Goal: Check status: Check status

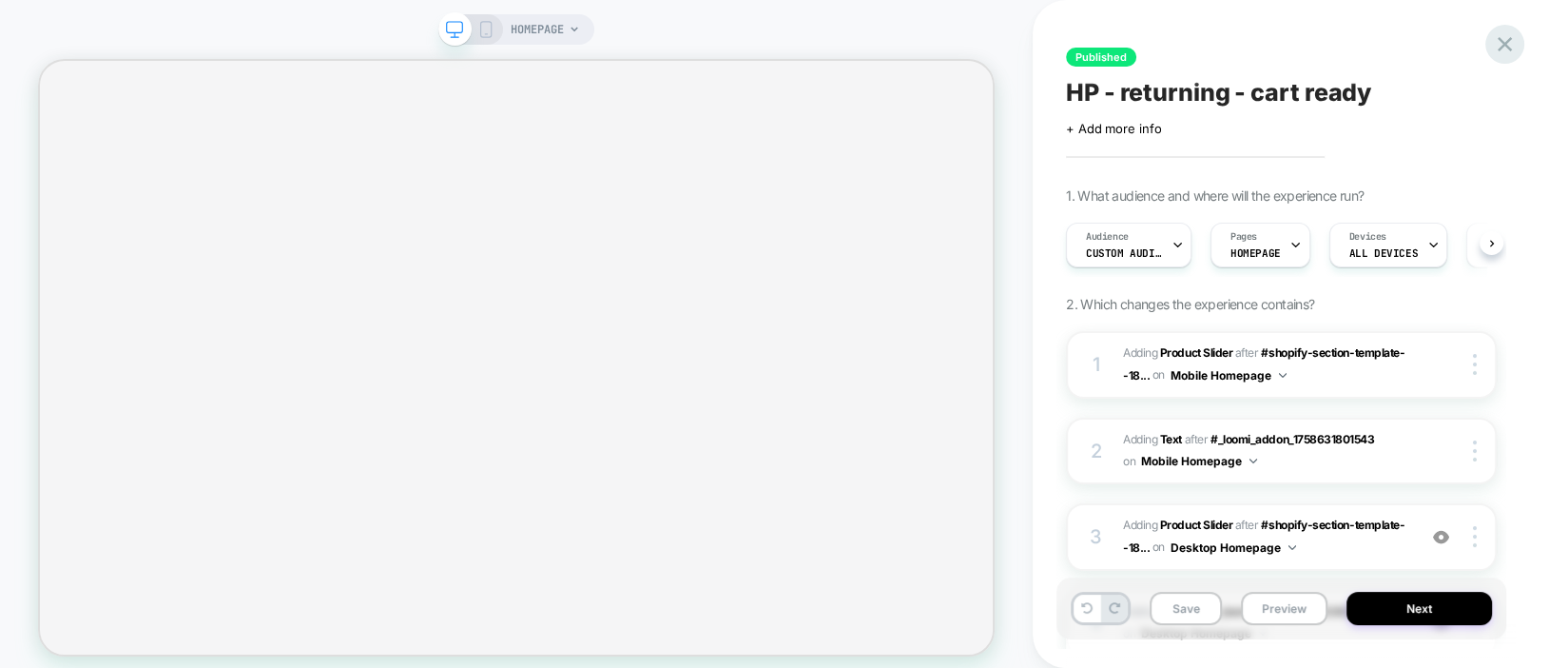
click at [1511, 46] on icon at bounding box center [1505, 44] width 26 height 26
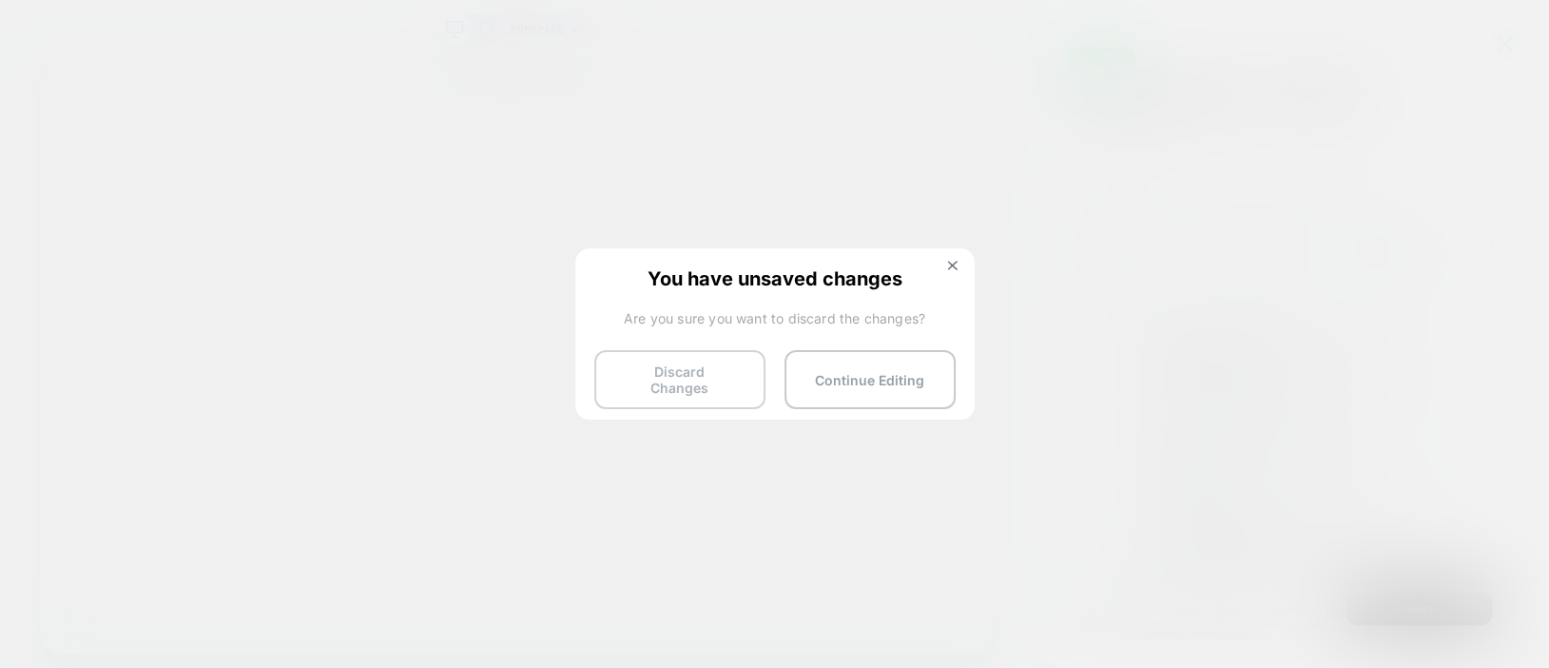
click at [672, 383] on button "Discard Changes" at bounding box center [679, 379] width 171 height 59
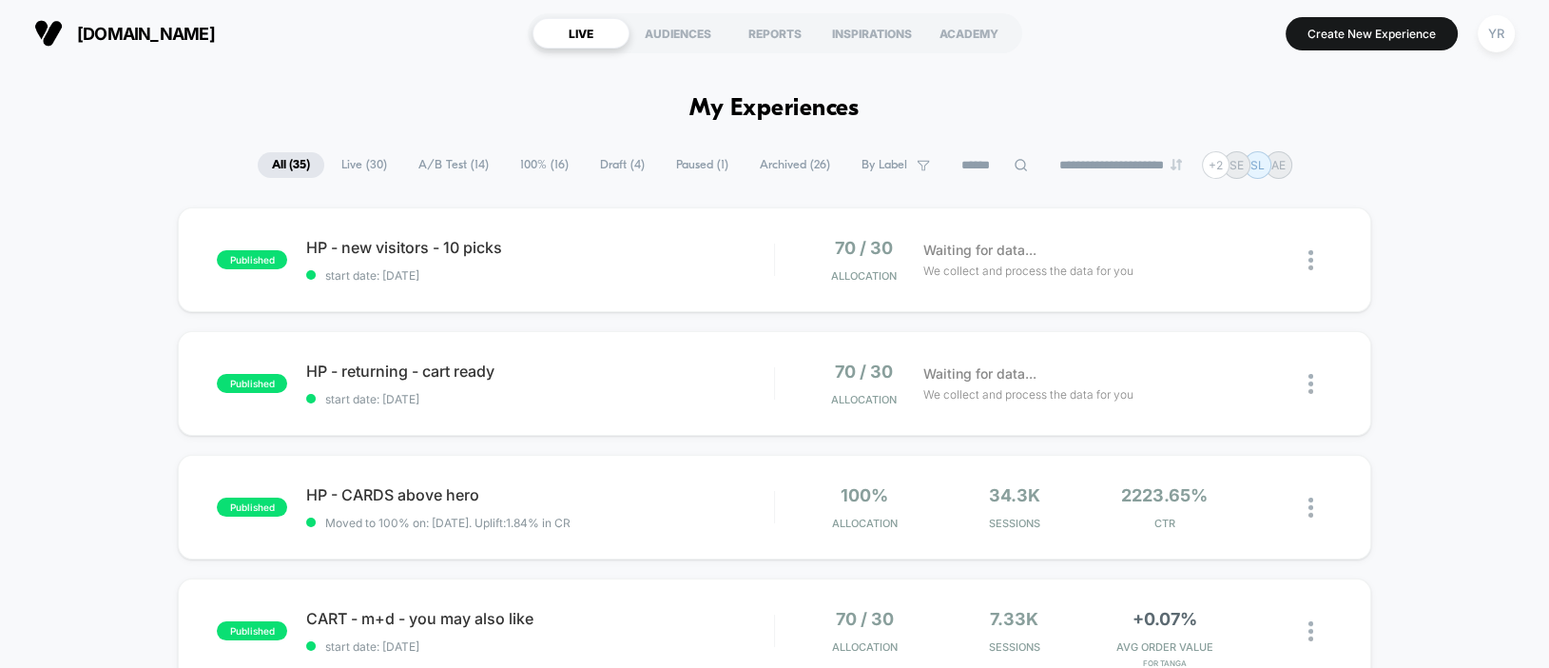
click at [456, 160] on span "A/B Test ( 14 )" at bounding box center [453, 165] width 99 height 26
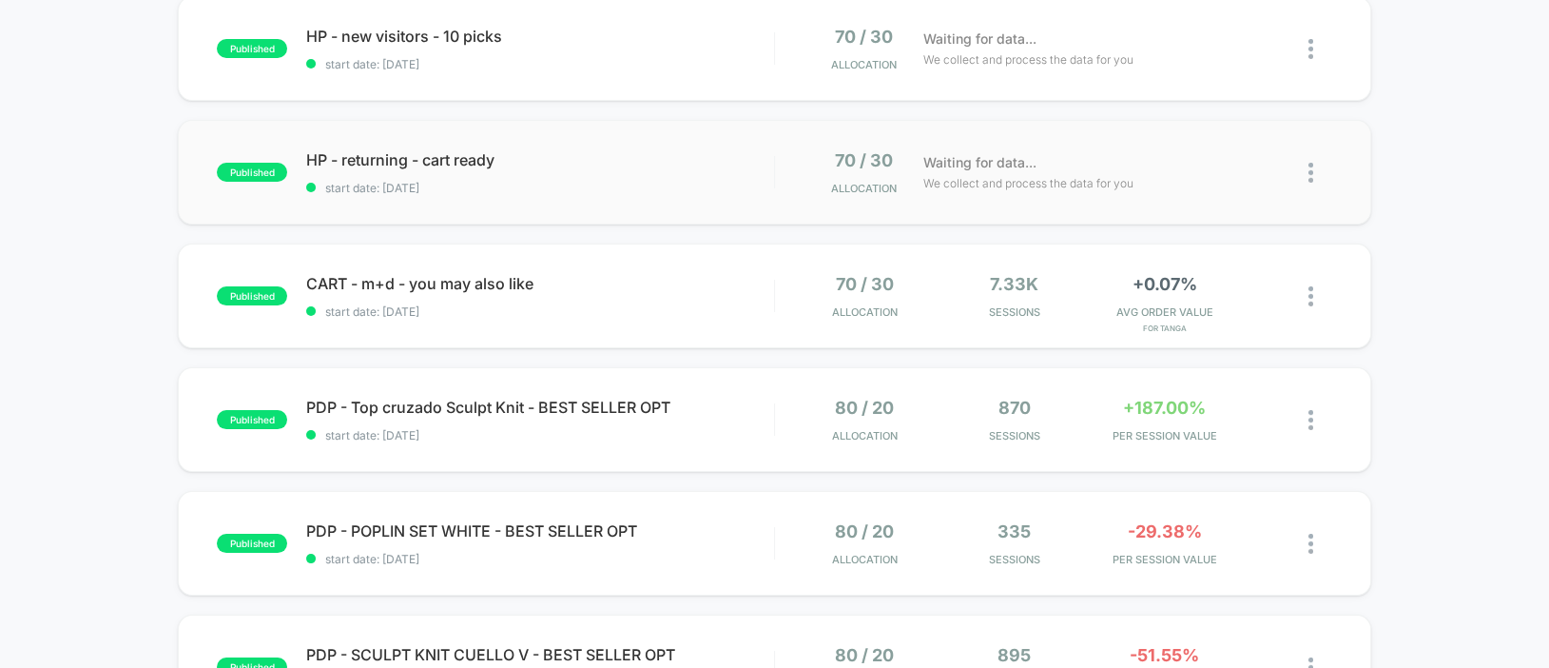
scroll to position [212, 0]
click at [637, 279] on span "CART - m+d - you may also like Click to edit experience details" at bounding box center [539, 282] width 467 height 19
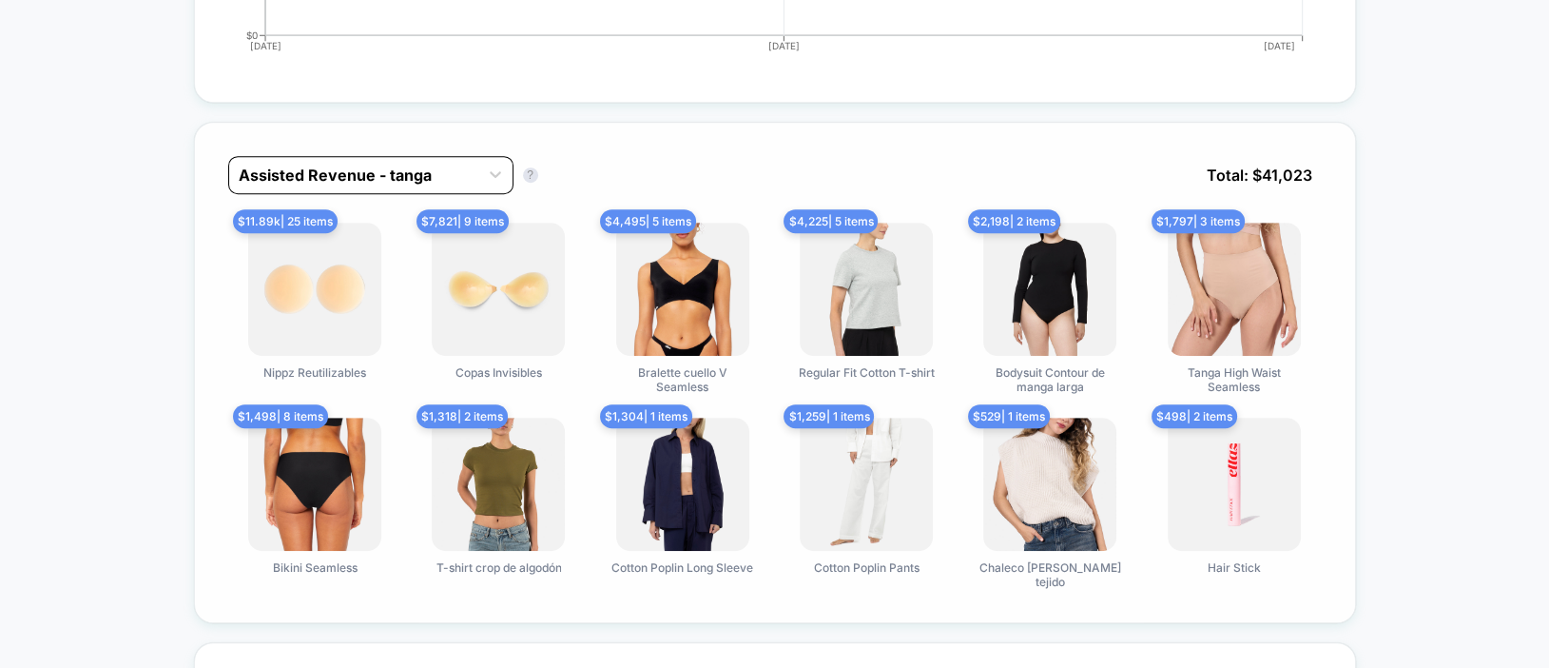
scroll to position [1158, 0]
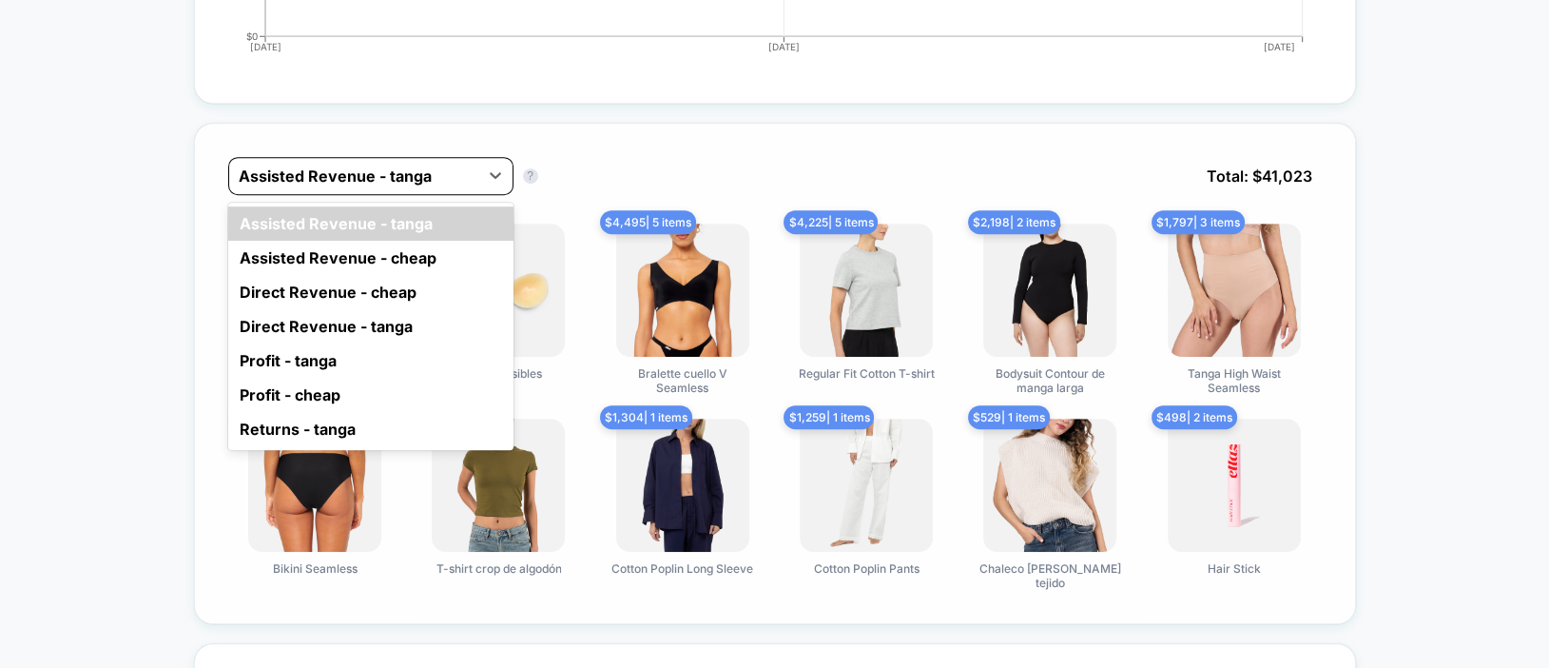
click at [363, 166] on div at bounding box center [354, 176] width 230 height 23
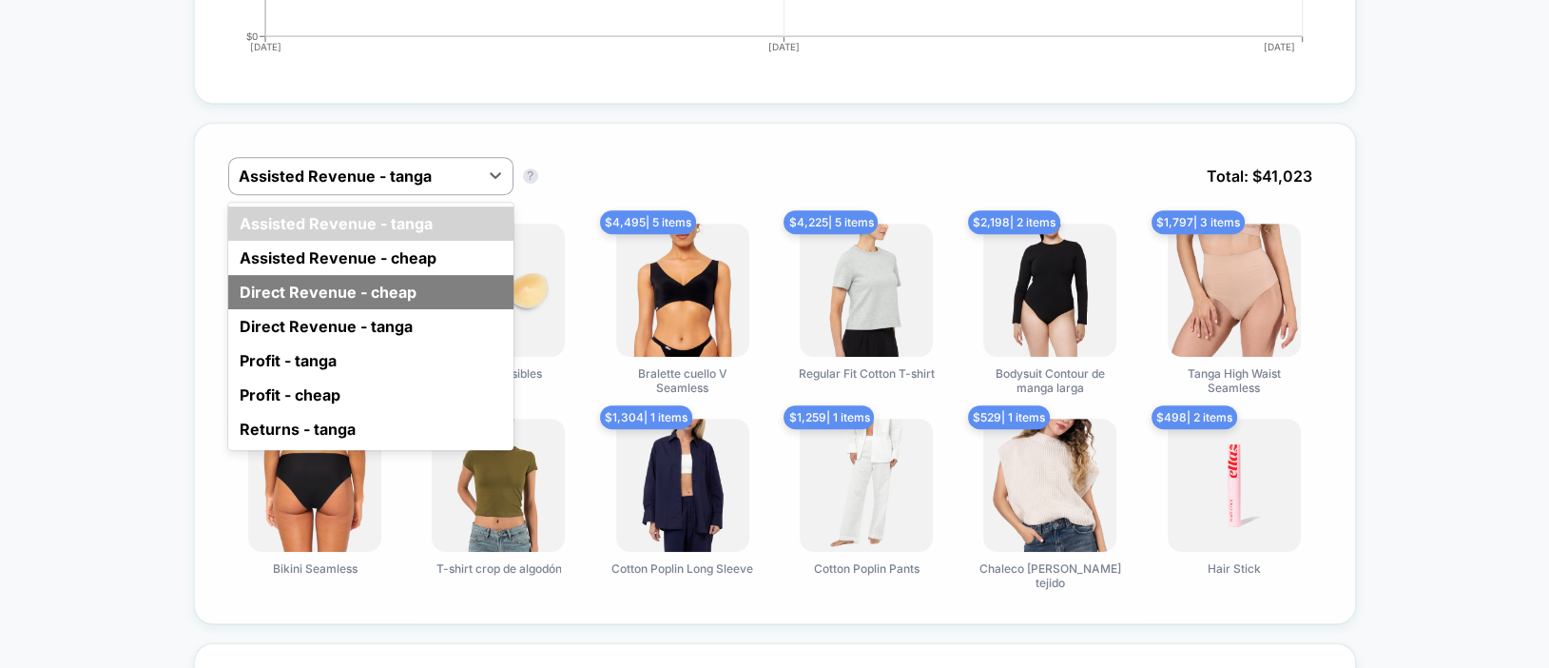
click at [313, 290] on div "Direct Revenue - cheap" at bounding box center [370, 292] width 285 height 34
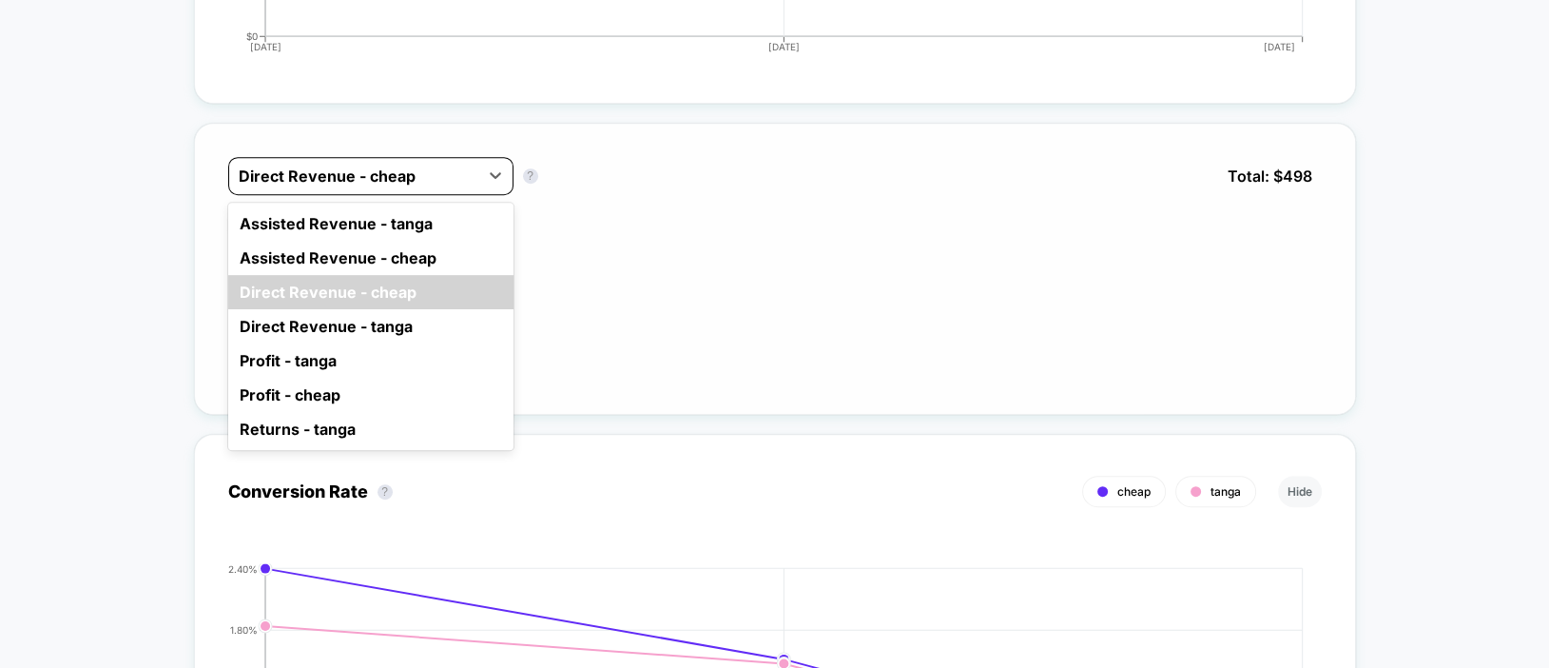
click at [354, 172] on div at bounding box center [354, 176] width 230 height 23
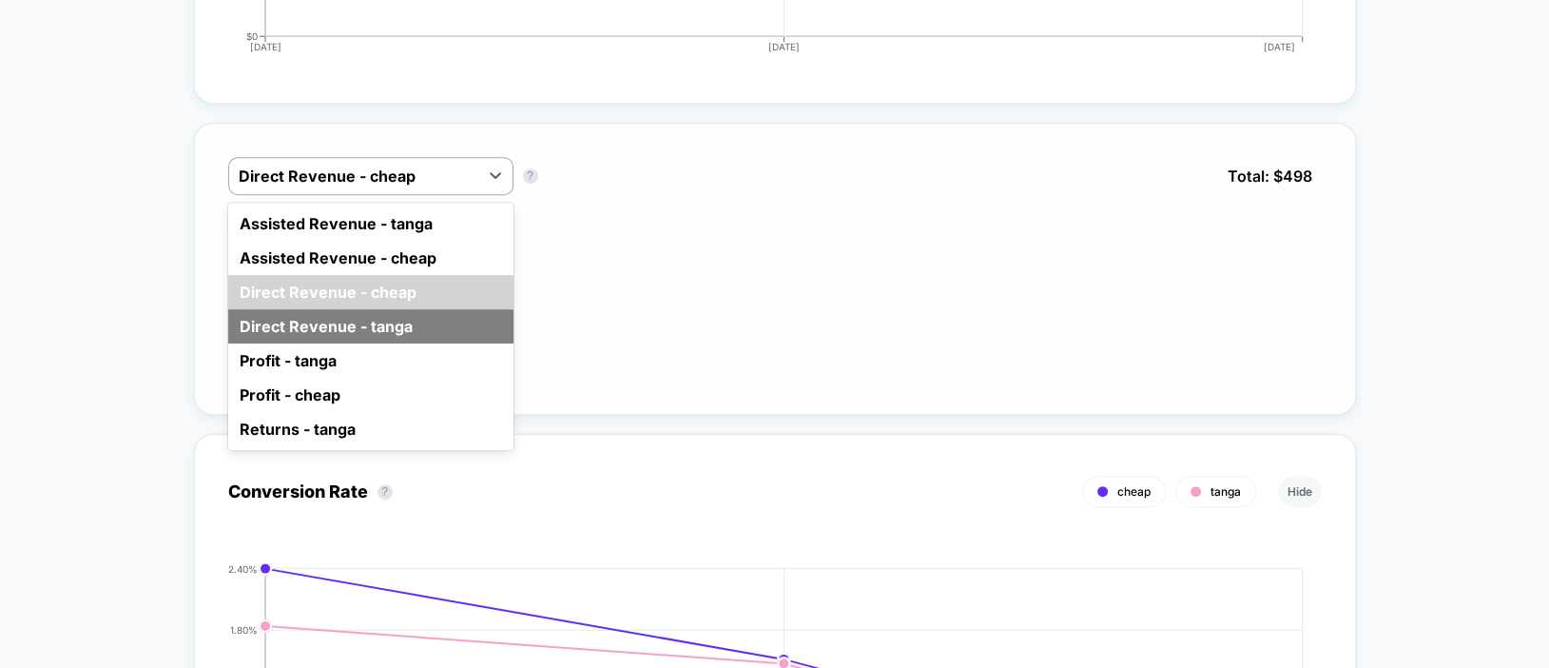
click at [307, 321] on div "Direct Revenue - tanga" at bounding box center [370, 326] width 285 height 34
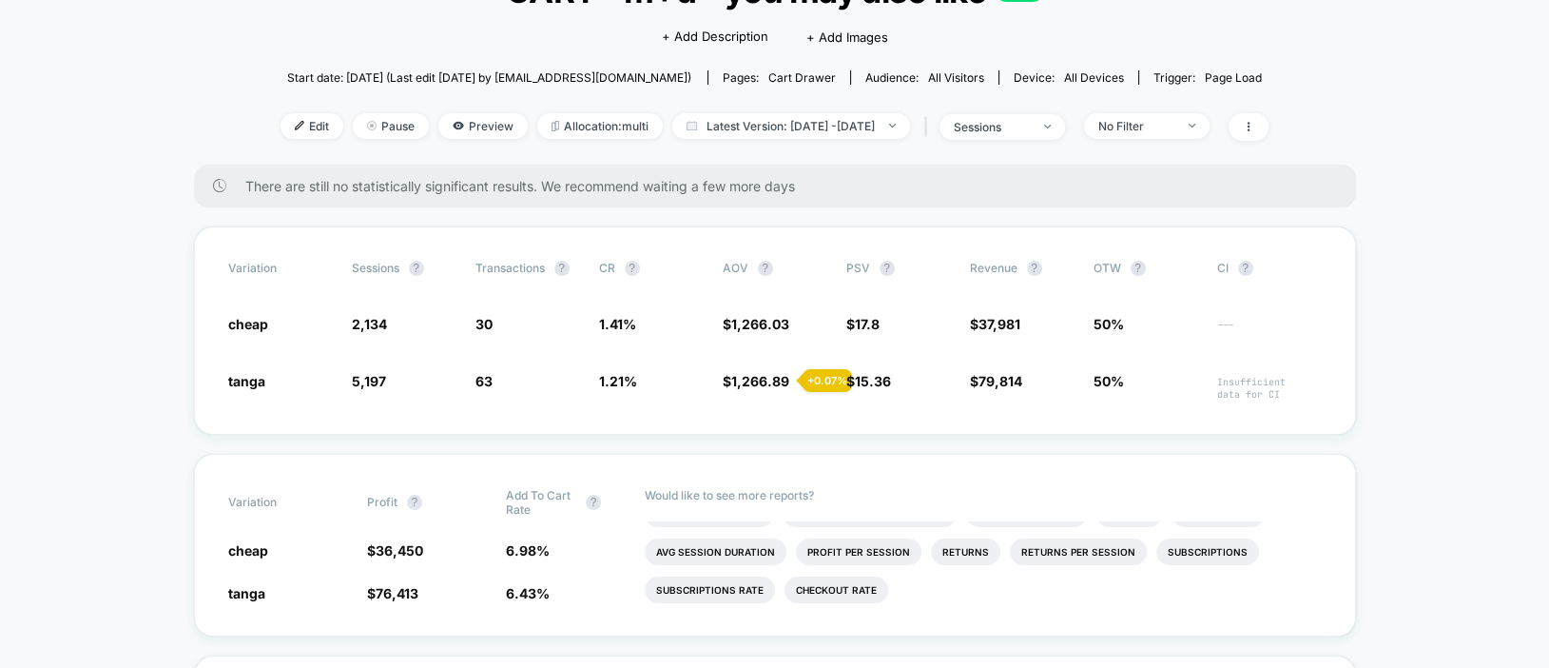
scroll to position [0, 0]
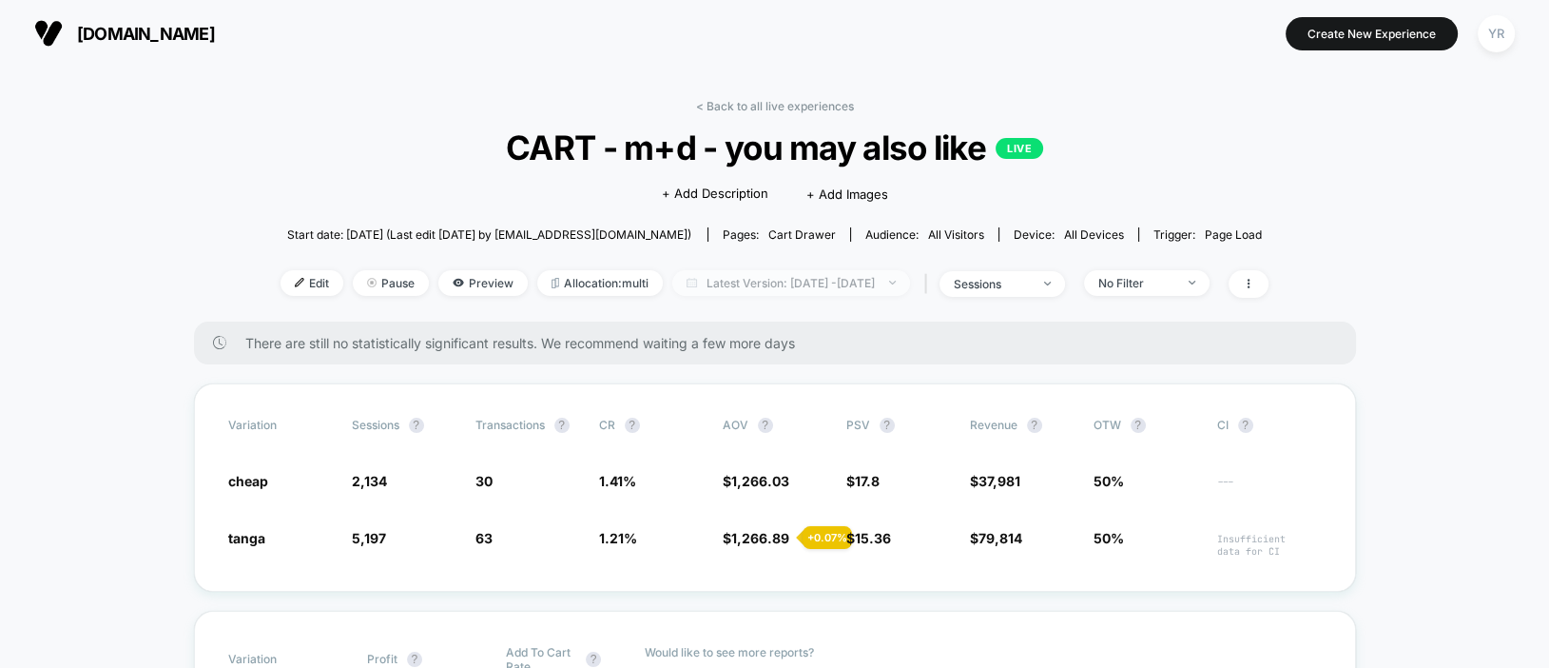
click at [825, 282] on span "Latest Version: [DATE] - [DATE]" at bounding box center [791, 283] width 238 height 26
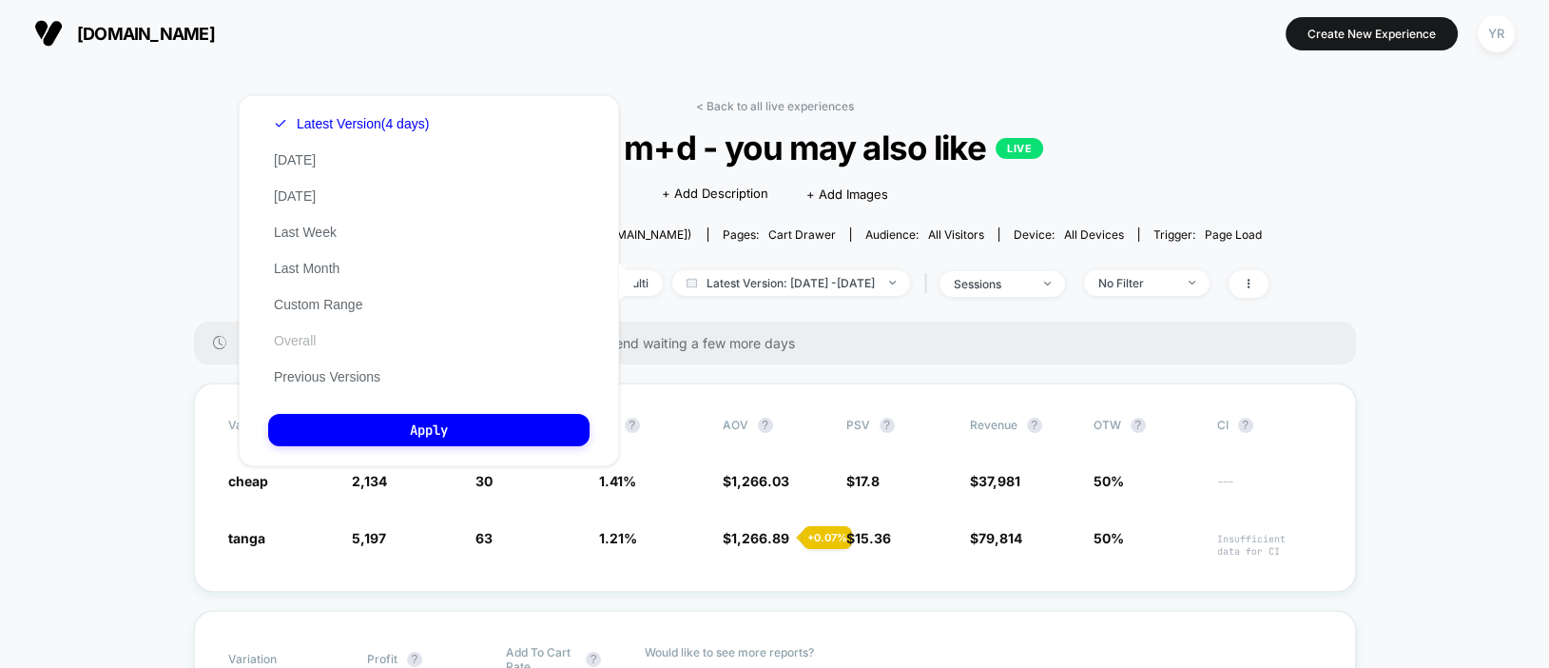
click at [296, 341] on button "Overall" at bounding box center [294, 340] width 53 height 17
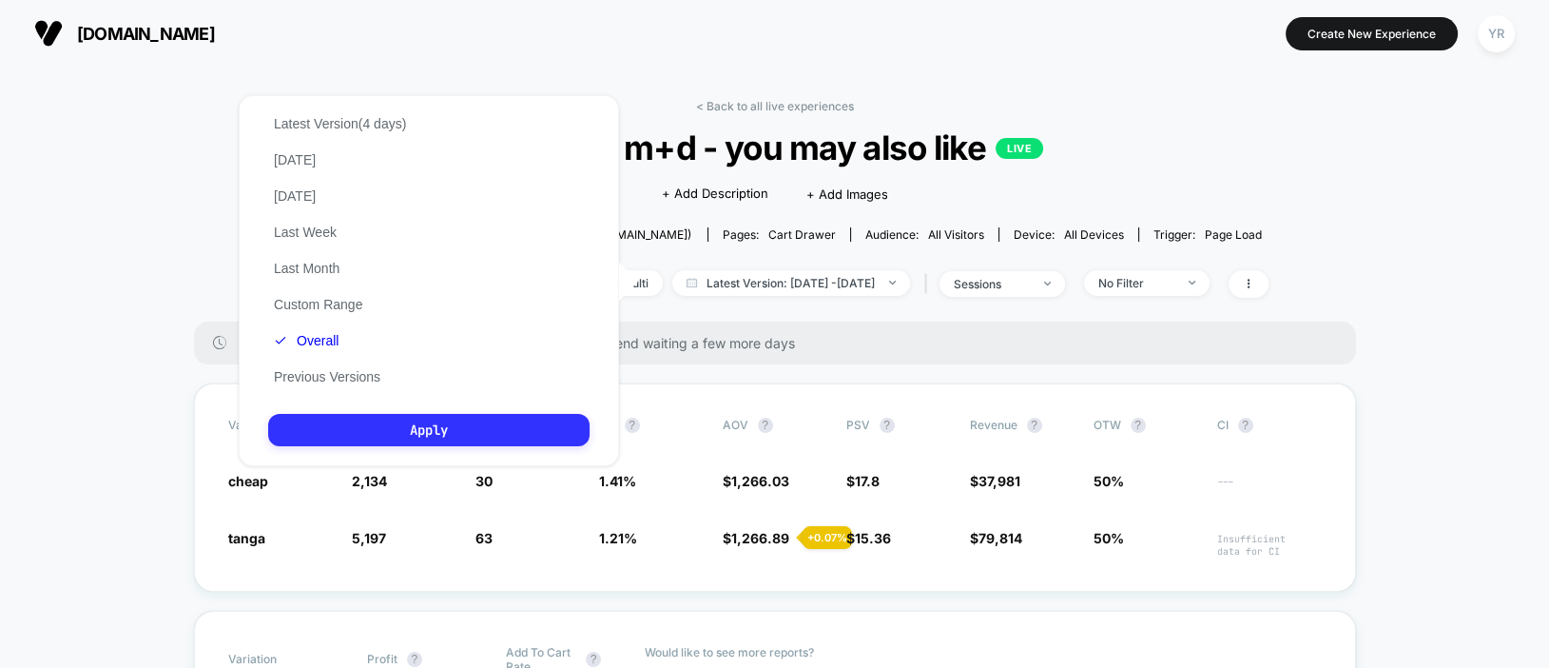
click at [390, 423] on button "Apply" at bounding box center [428, 430] width 321 height 32
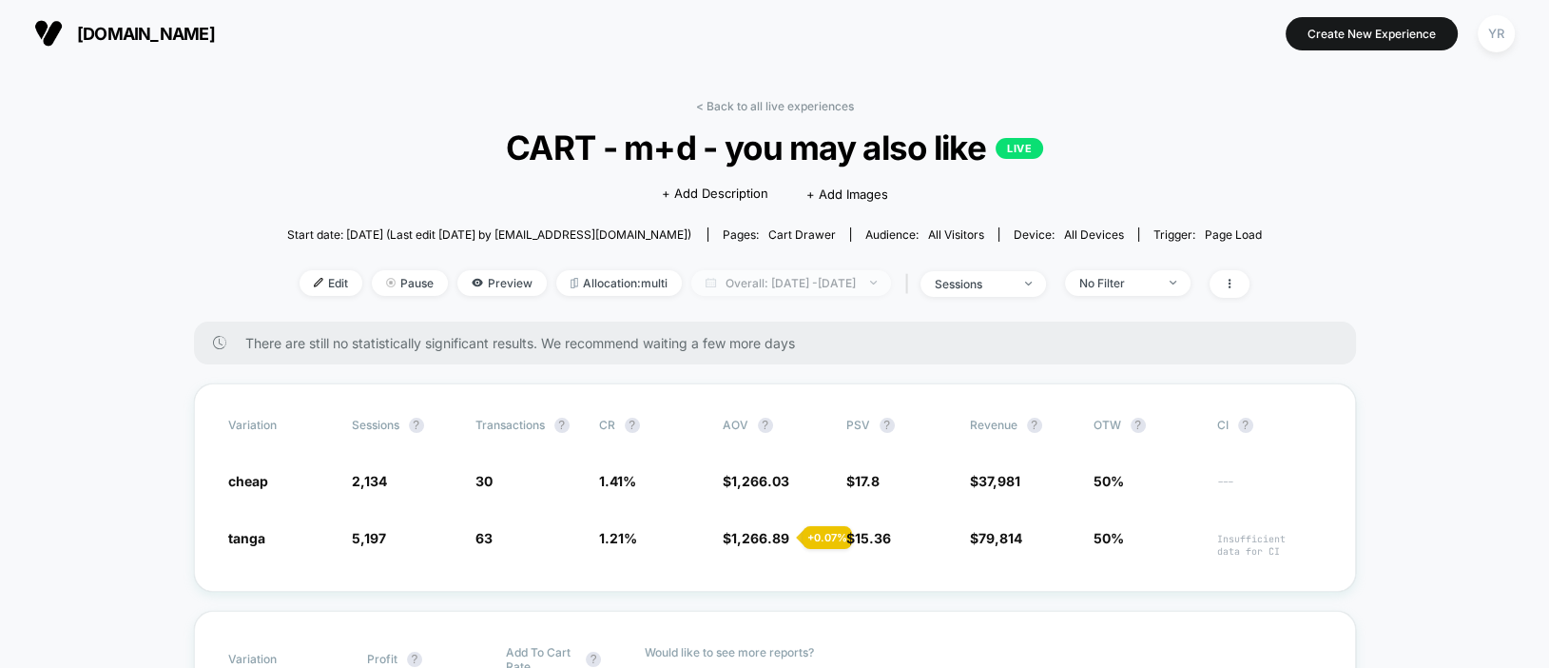
click at [766, 286] on span "Overall: [DATE] - [DATE]" at bounding box center [791, 283] width 200 height 26
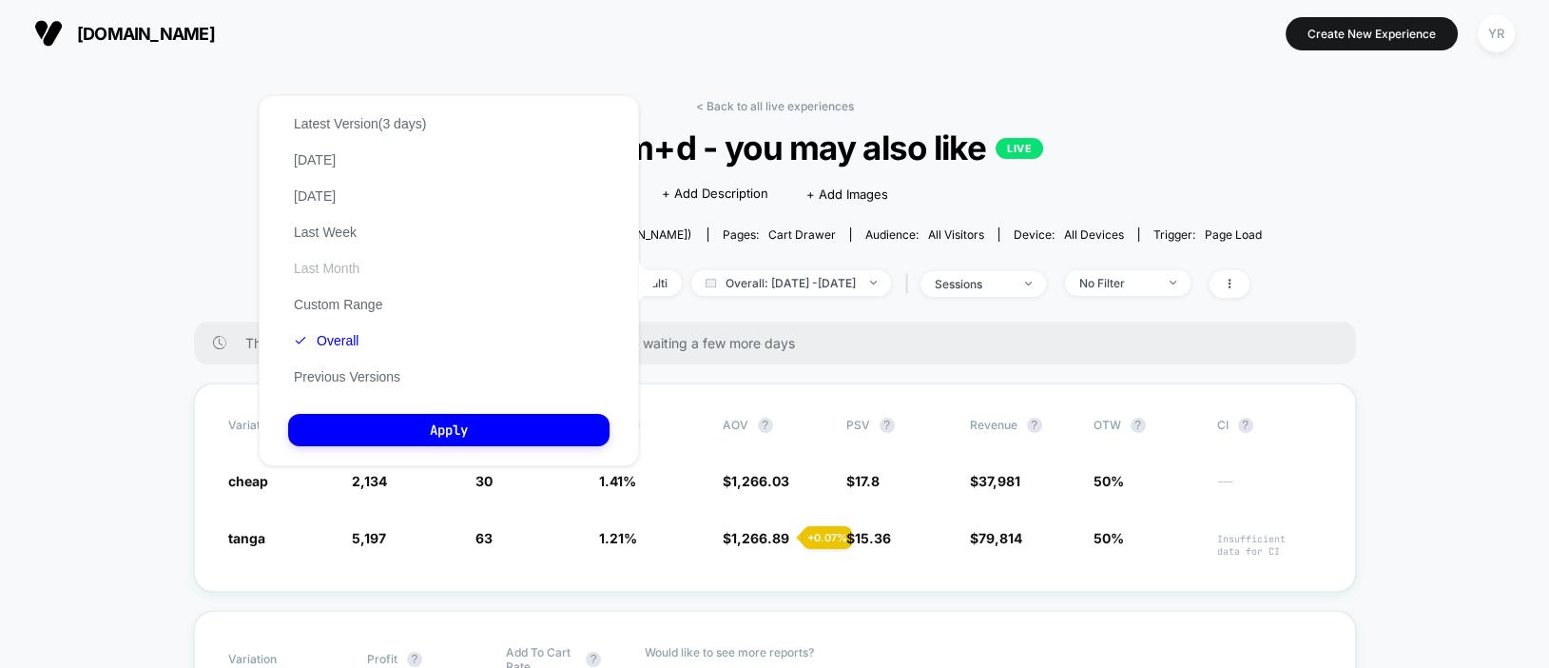
click at [315, 263] on button "Last Month" at bounding box center [326, 268] width 77 height 17
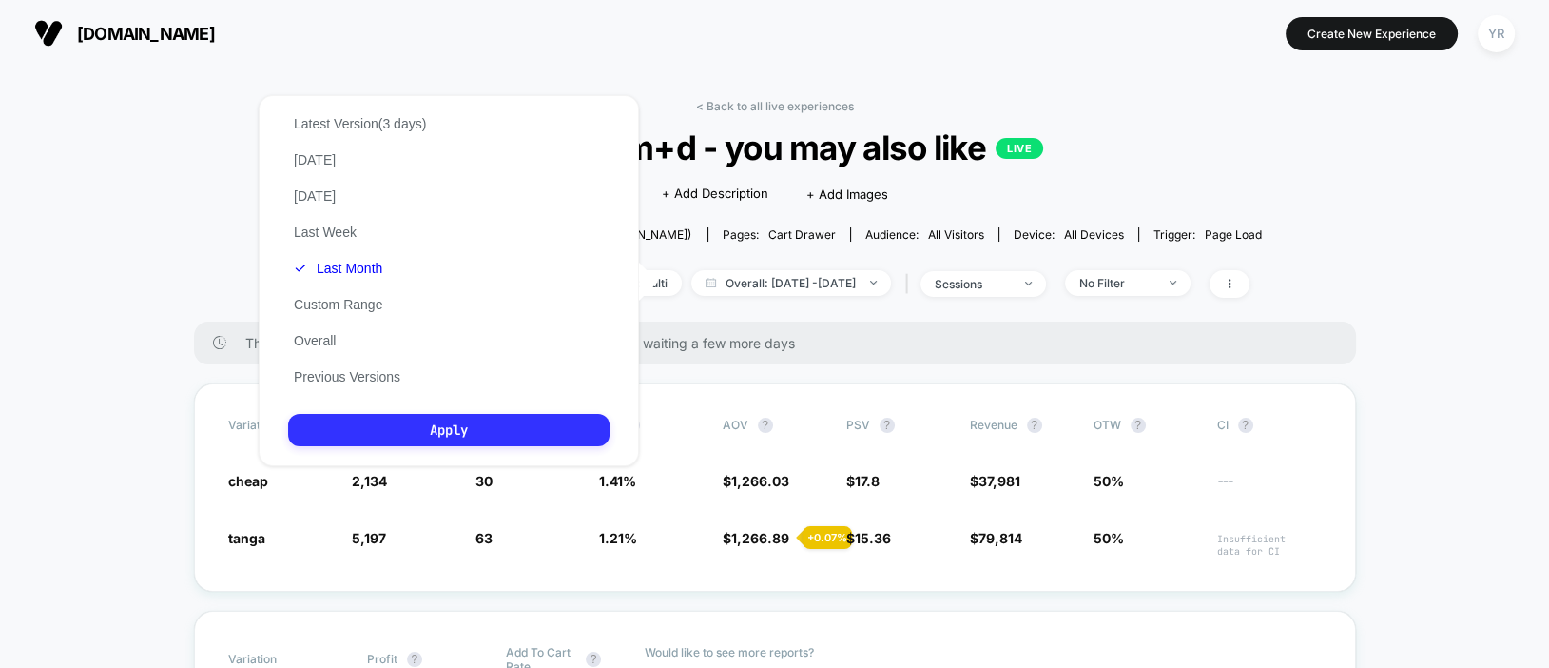
click at [460, 421] on button "Apply" at bounding box center [448, 430] width 321 height 32
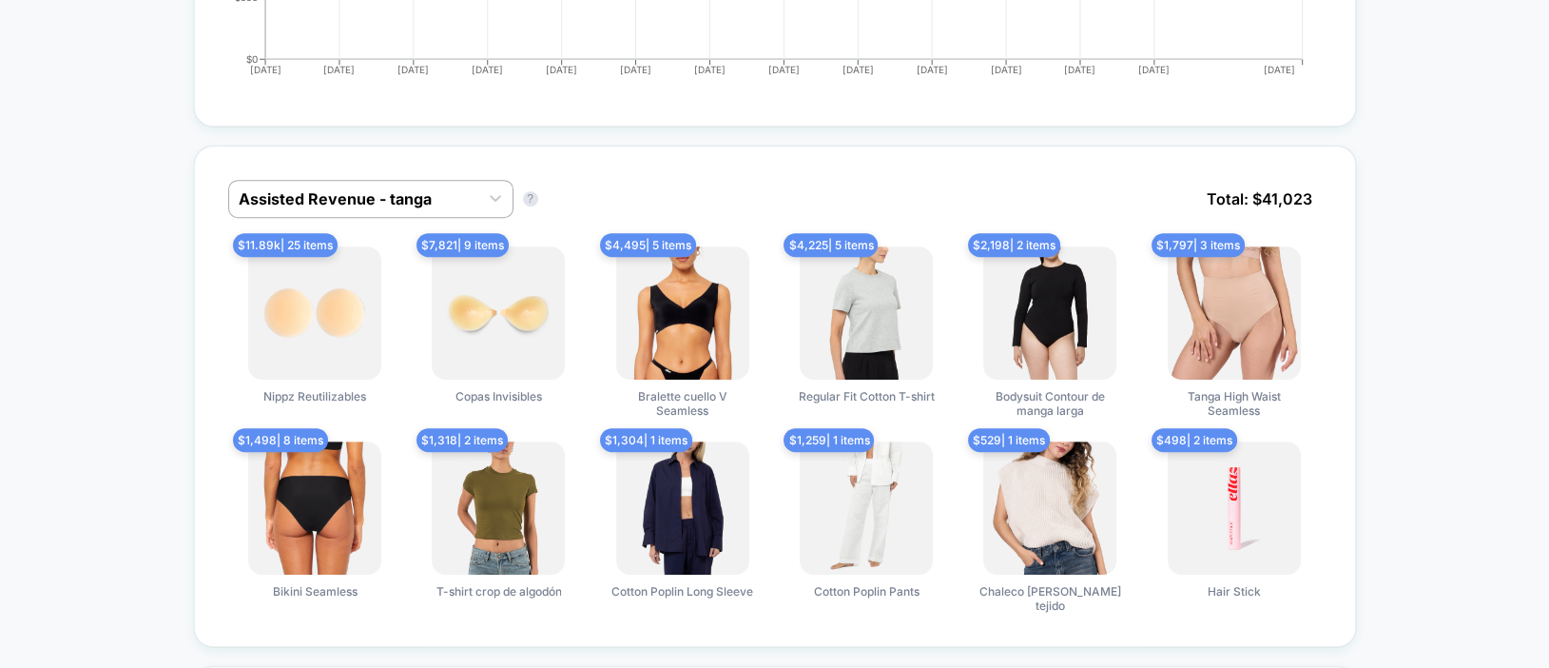
scroll to position [1072, 0]
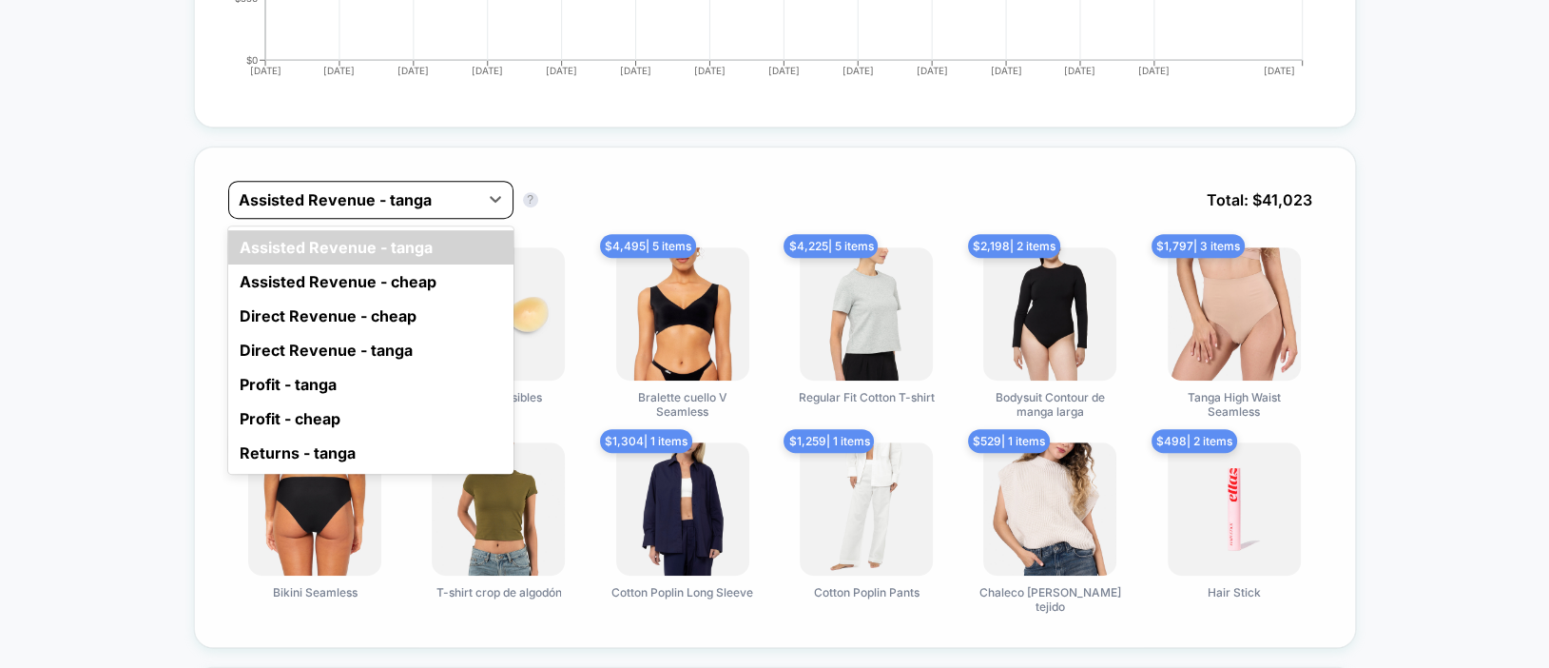
click at [369, 198] on div at bounding box center [354, 199] width 230 height 23
click at [325, 319] on div "Direct Revenue - cheap" at bounding box center [370, 316] width 285 height 34
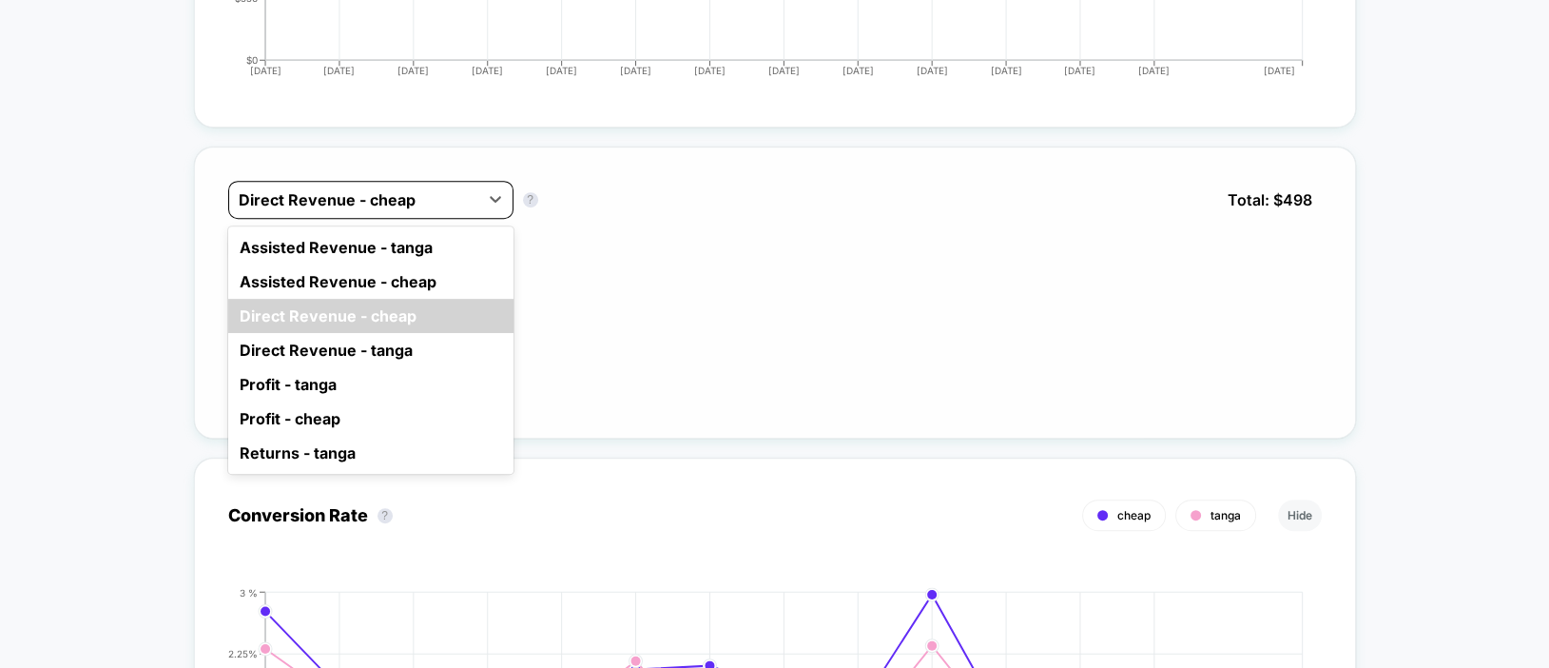
click at [389, 194] on div at bounding box center [354, 199] width 230 height 23
click at [337, 333] on div "Direct Revenue - tanga" at bounding box center [370, 350] width 285 height 34
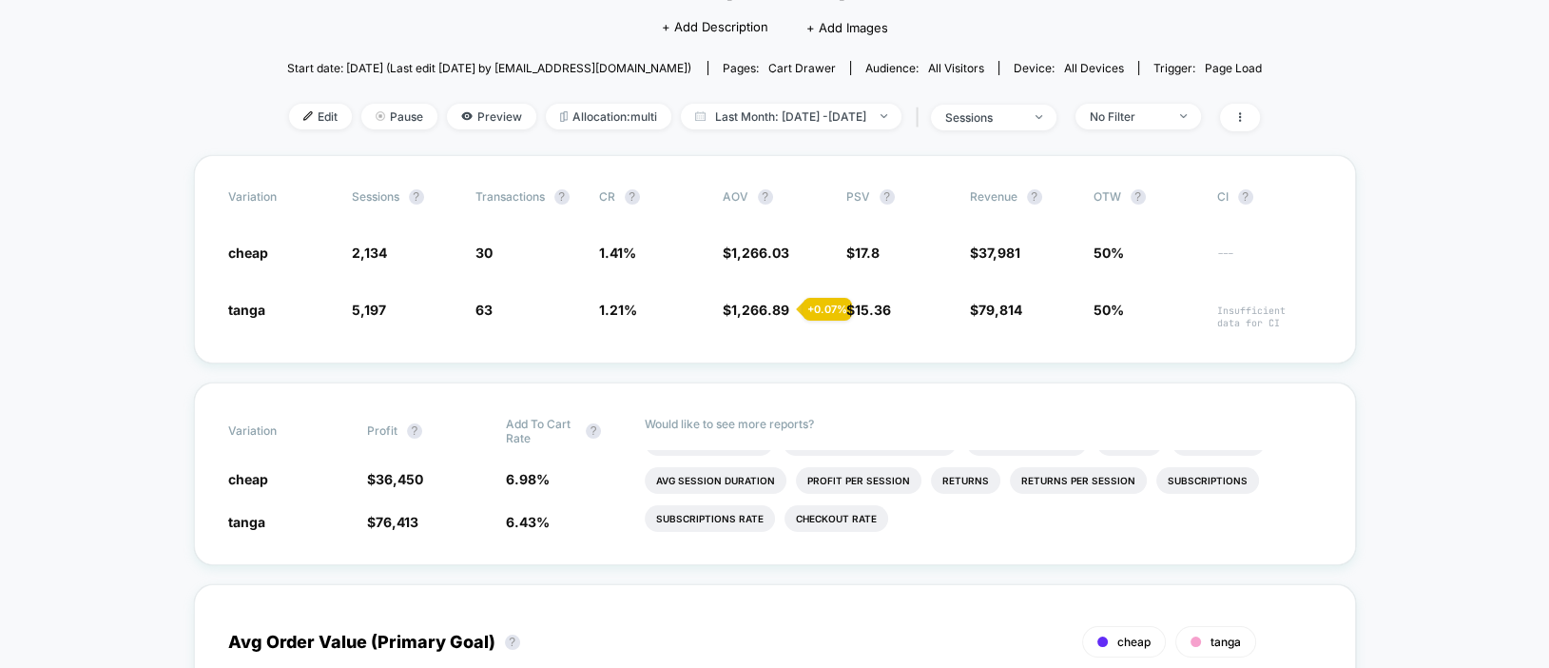
scroll to position [0, 0]
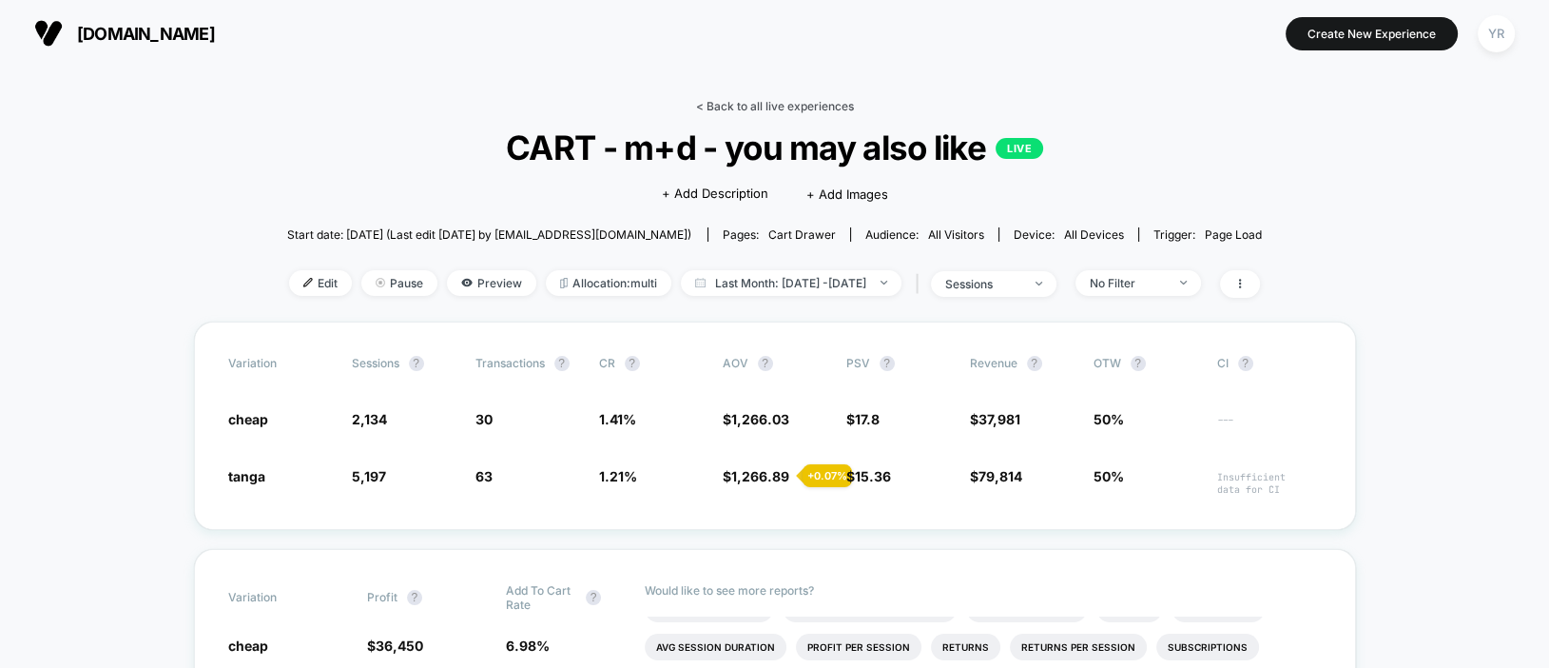
click at [820, 103] on link "< Back to all live experiences" at bounding box center [775, 106] width 158 height 14
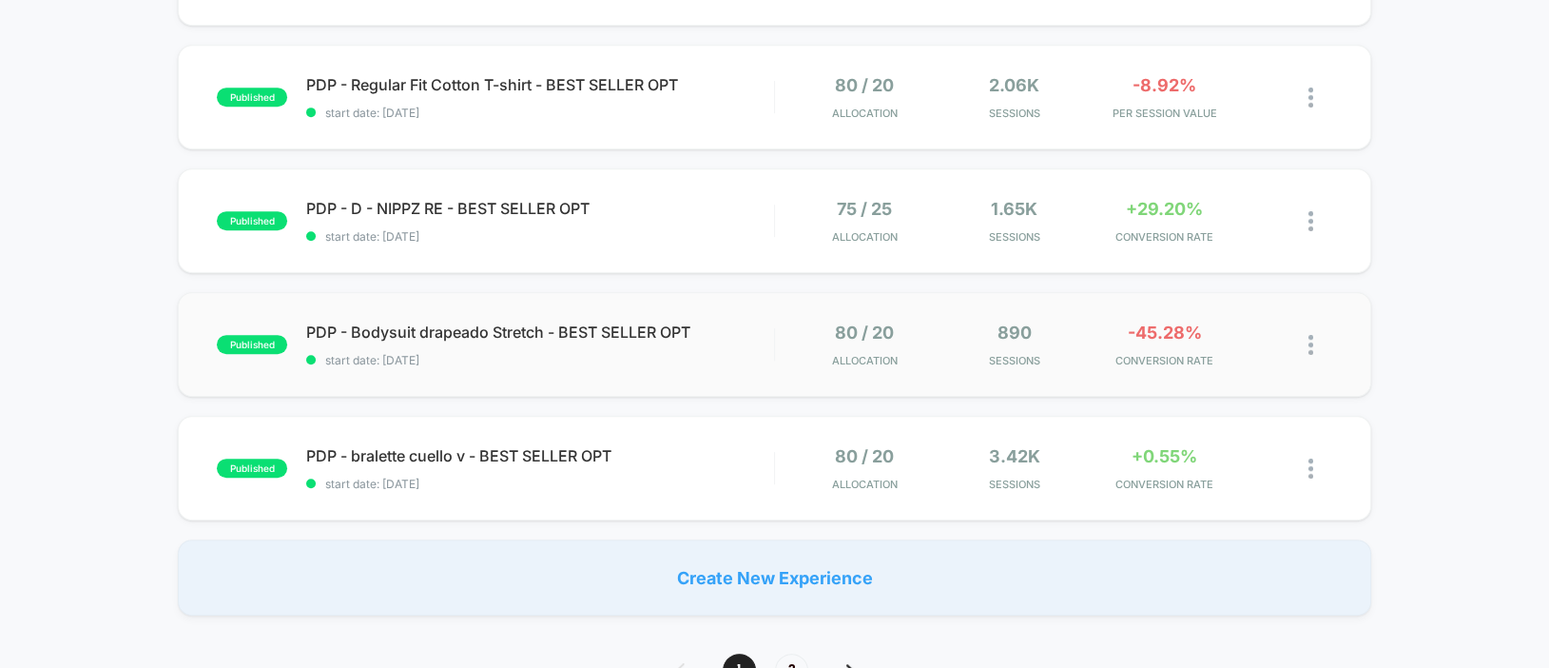
scroll to position [1153, 0]
click at [718, 456] on span "PDP - bralette [PERSON_NAME] v - BEST SELLER OPT Click to edit experience detai…" at bounding box center [539, 454] width 467 height 19
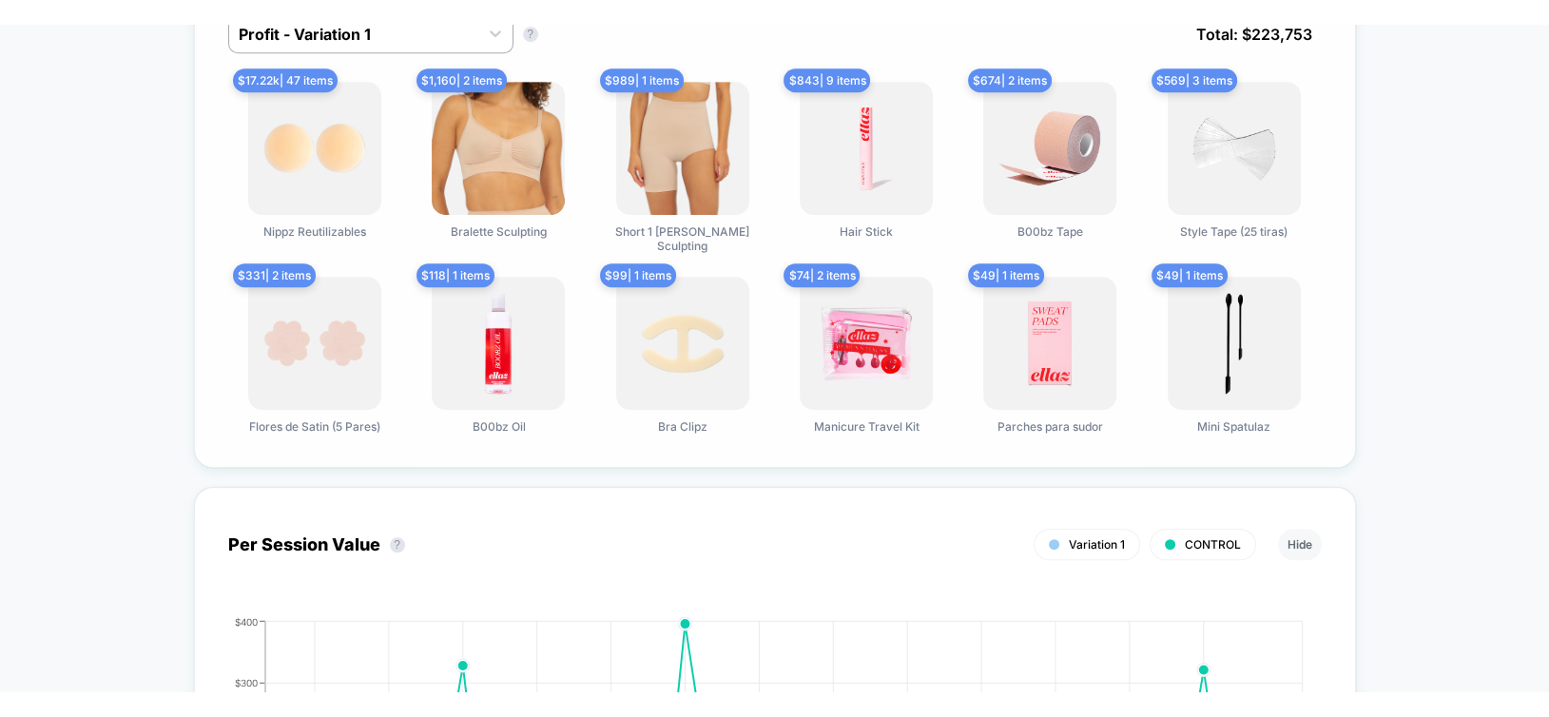
scroll to position [1341, 0]
